Goal: Navigation & Orientation: Understand site structure

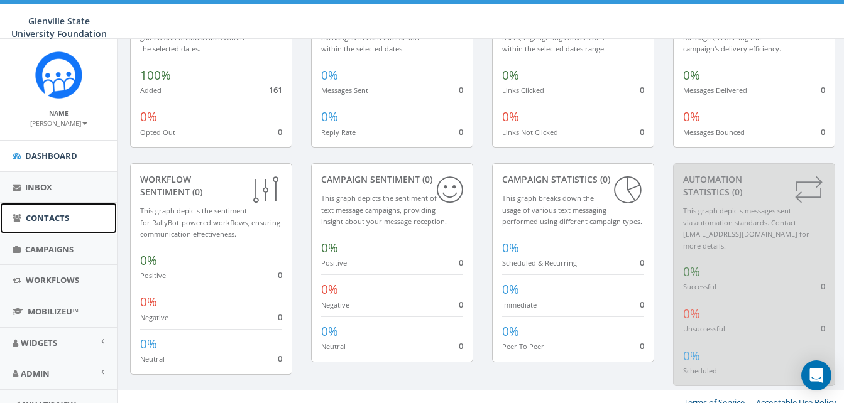
click at [46, 217] on span "Contacts" at bounding box center [47, 217] width 43 height 11
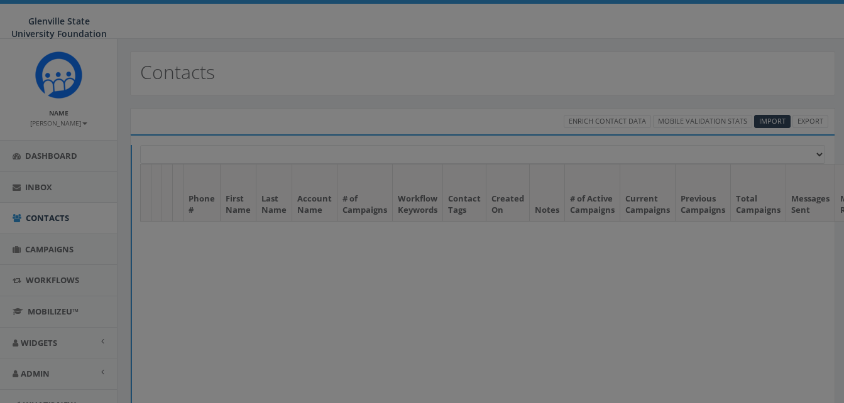
select select
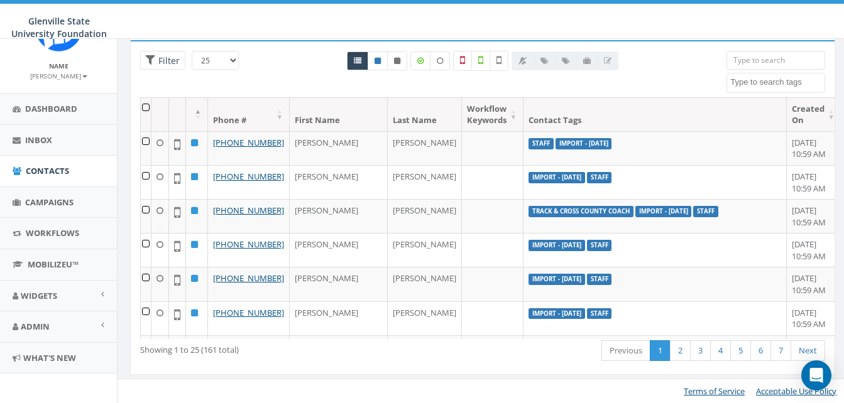
scroll to position [53, 0]
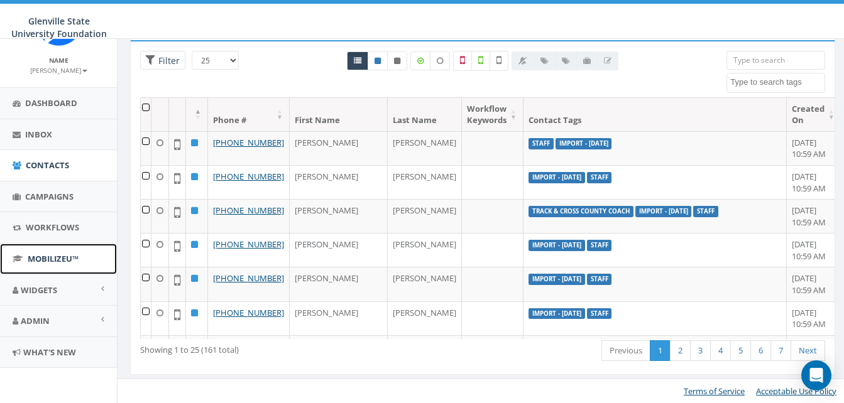
click at [48, 260] on span "MobilizeU™" at bounding box center [53, 258] width 51 height 11
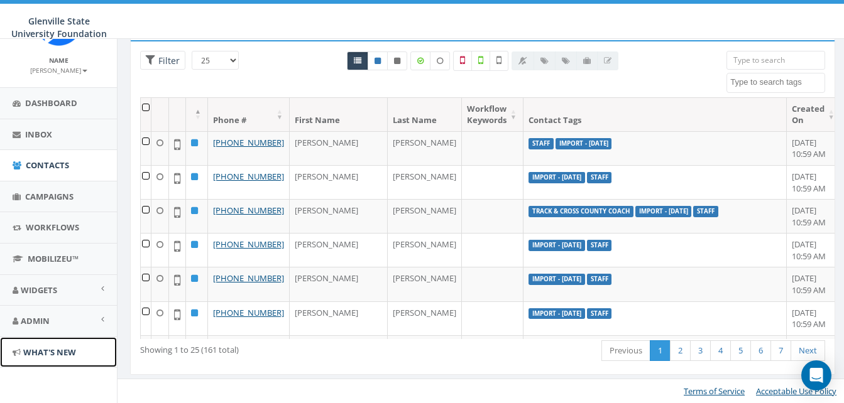
click at [62, 353] on span "What's New" at bounding box center [49, 352] width 53 height 11
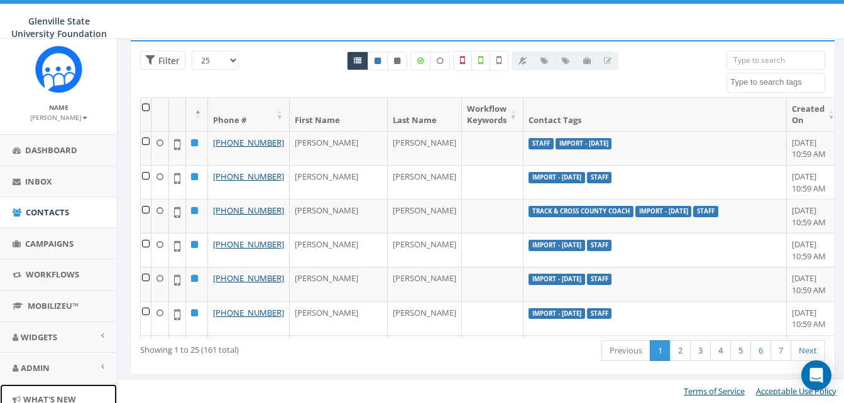
scroll to position [0, 0]
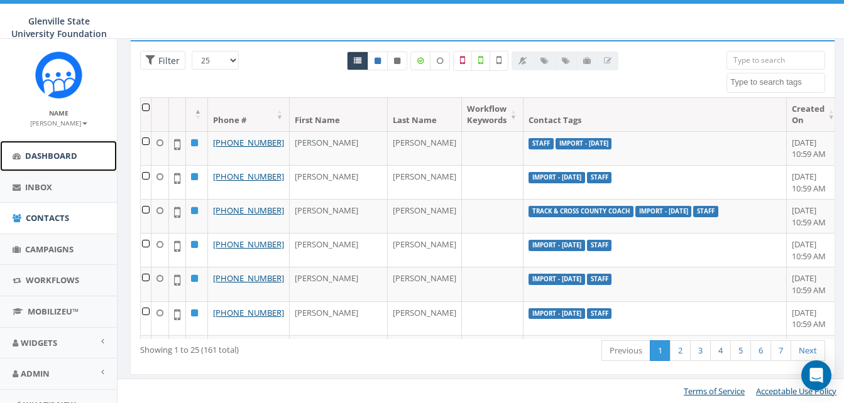
click at [27, 155] on span "Dashboard" at bounding box center [51, 155] width 52 height 11
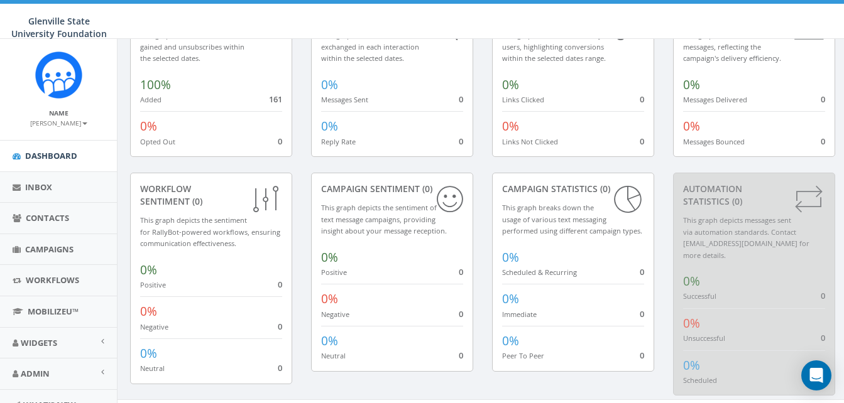
scroll to position [118, 0]
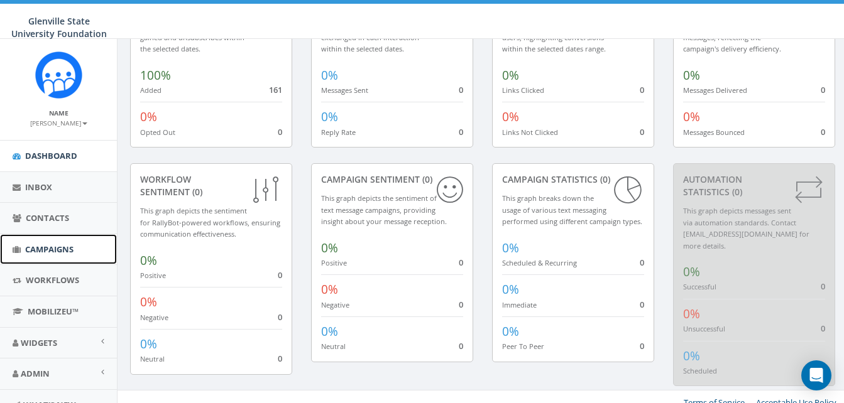
click at [38, 248] on span "Campaigns" at bounding box center [49, 249] width 48 height 11
